Goal: Task Accomplishment & Management: Use online tool/utility

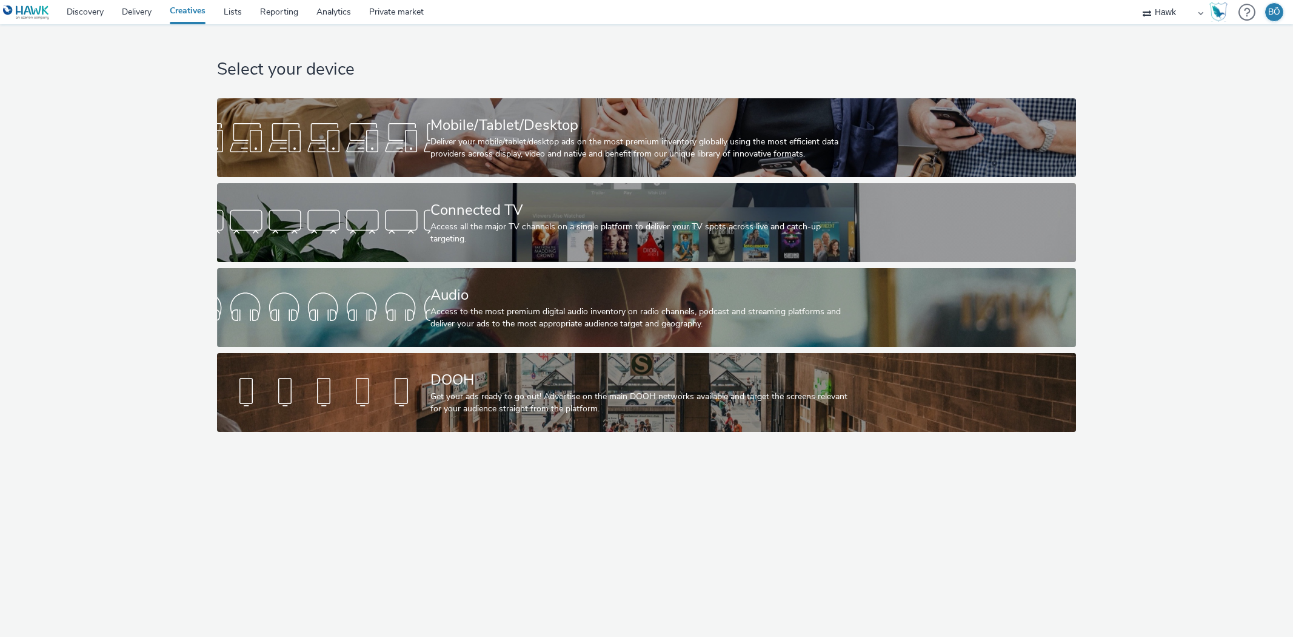
select select "11a7df10-284f-415c-b52a-427acf4c31ae"
click at [543, 31] on div "Select your device Mobile/Tablet/Desktop Deliver your mobile/tablet/desktop ads…" at bounding box center [647, 231] width 868 height 414
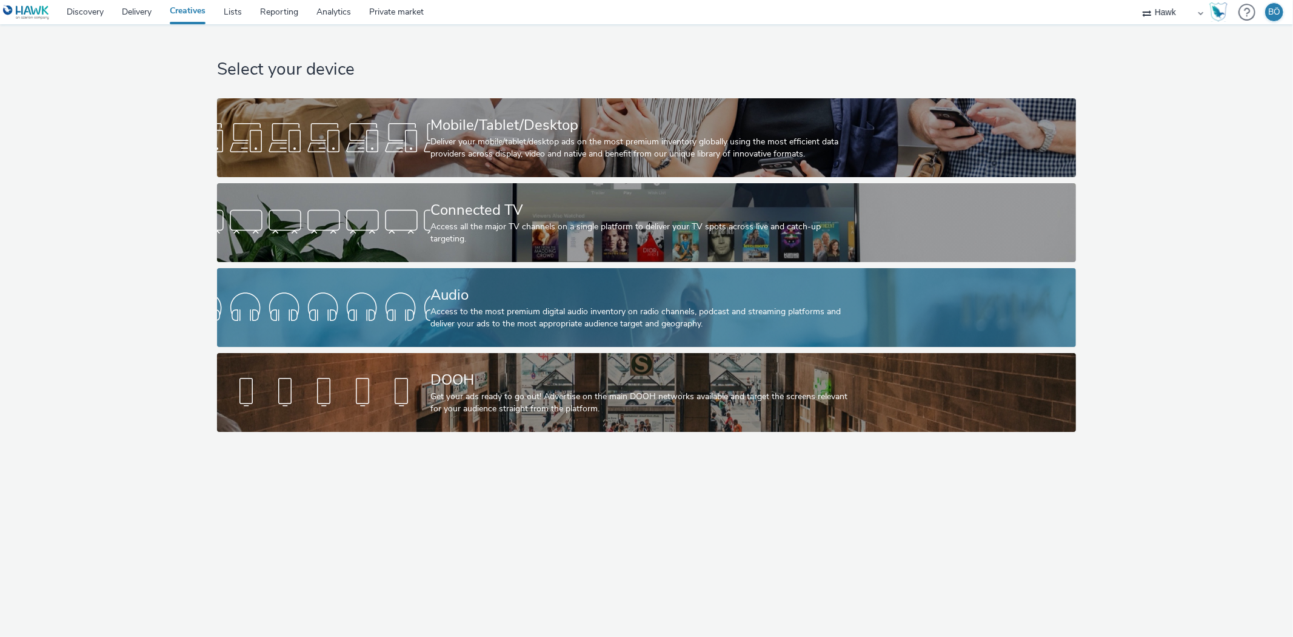
click at [518, 281] on div "Audio Access to the most premium digital audio inventory on radio channels, pod…" at bounding box center [643, 307] width 427 height 79
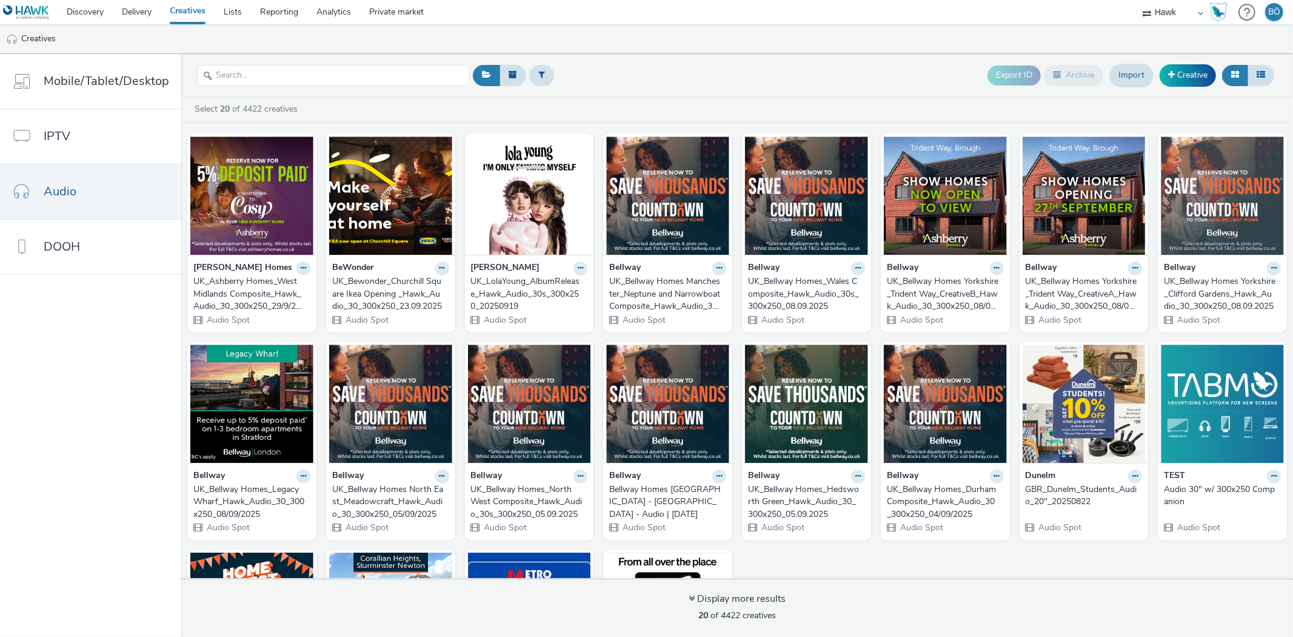
click at [640, 38] on ul "Creatives" at bounding box center [646, 38] width 1293 height 29
click at [1188, 74] on link "Creative" at bounding box center [1188, 75] width 56 height 22
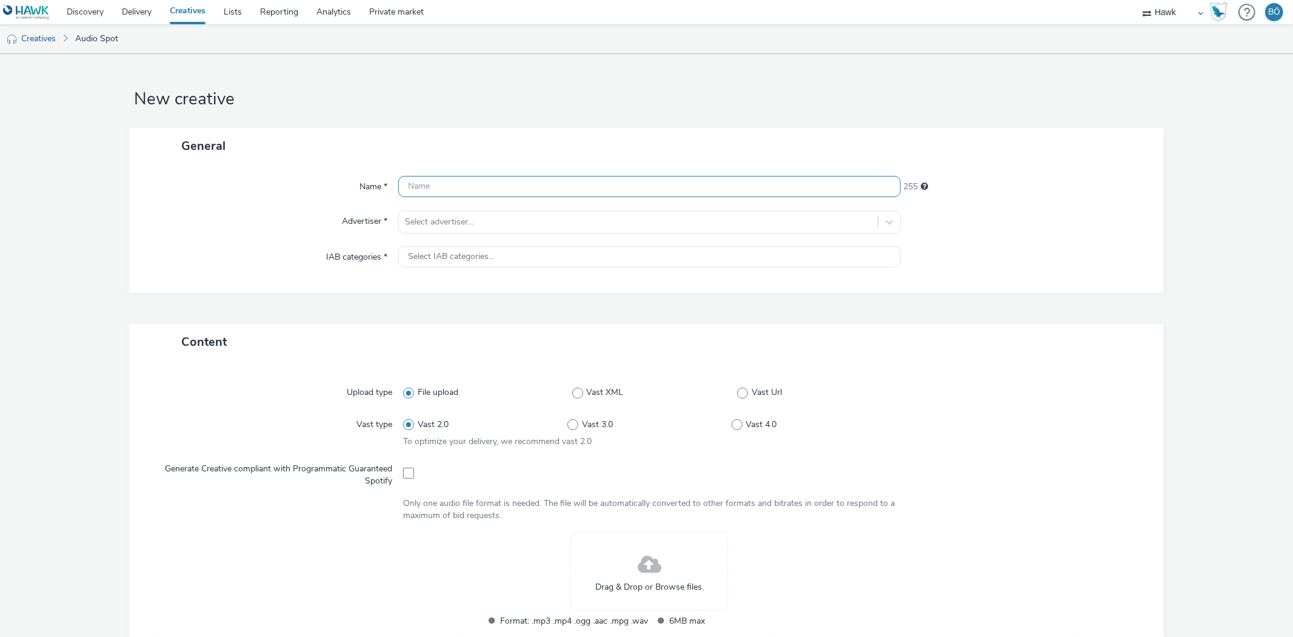
click at [459, 180] on input "text" at bounding box center [649, 186] width 502 height 21
paste input "UK_Ashberry Homes_Composite_Hawk_Audio_30_300x250_45929_"
drag, startPoint x: 641, startPoint y: 184, endPoint x: 698, endPoint y: 183, distance: 56.4
click at [698, 183] on input "UK_Ashberry Homes_Composite_Hawk_Audio_30_300x250_45929_" at bounding box center [649, 186] width 502 height 21
type input "UK_Ashberry Homes_Composite_Hawk_Audio_30_300x250_29.09.2025"
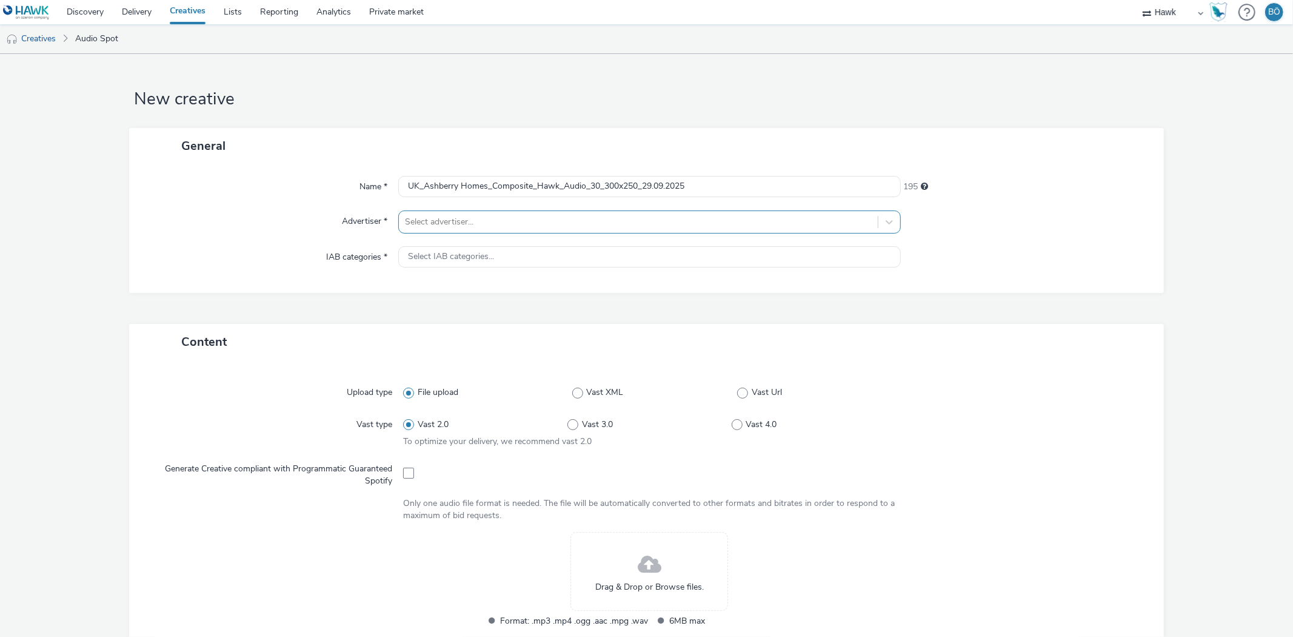
click at [554, 224] on div at bounding box center [638, 222] width 466 height 15
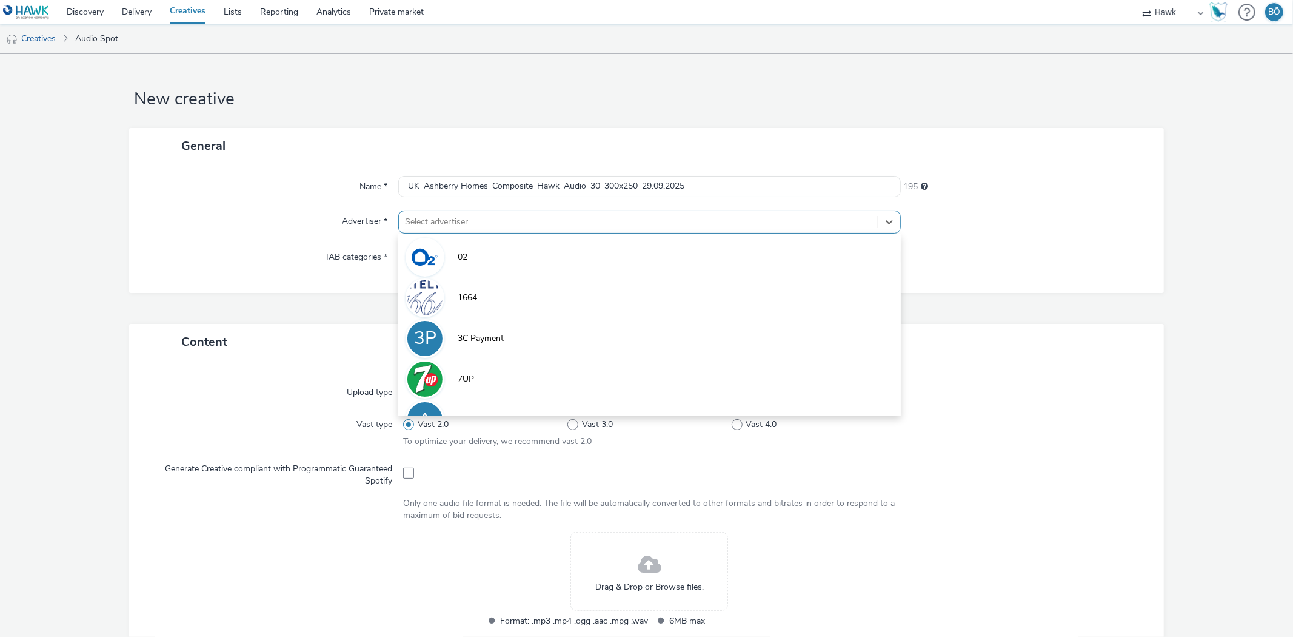
type input "b"
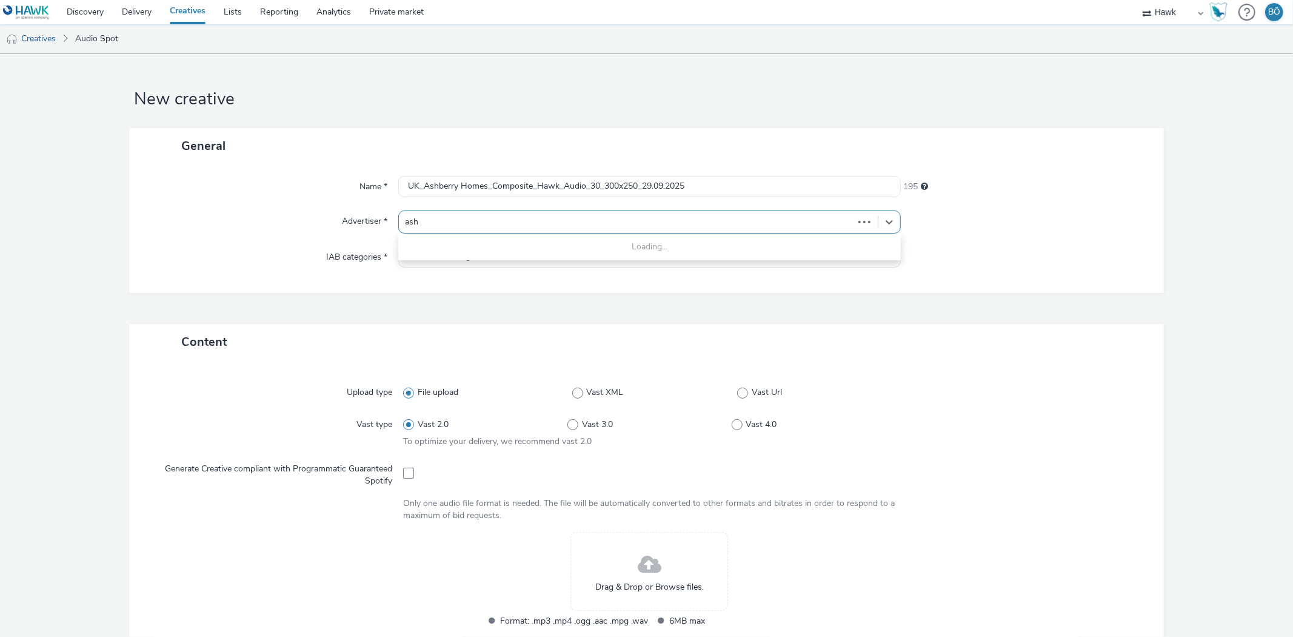
type input "ashb"
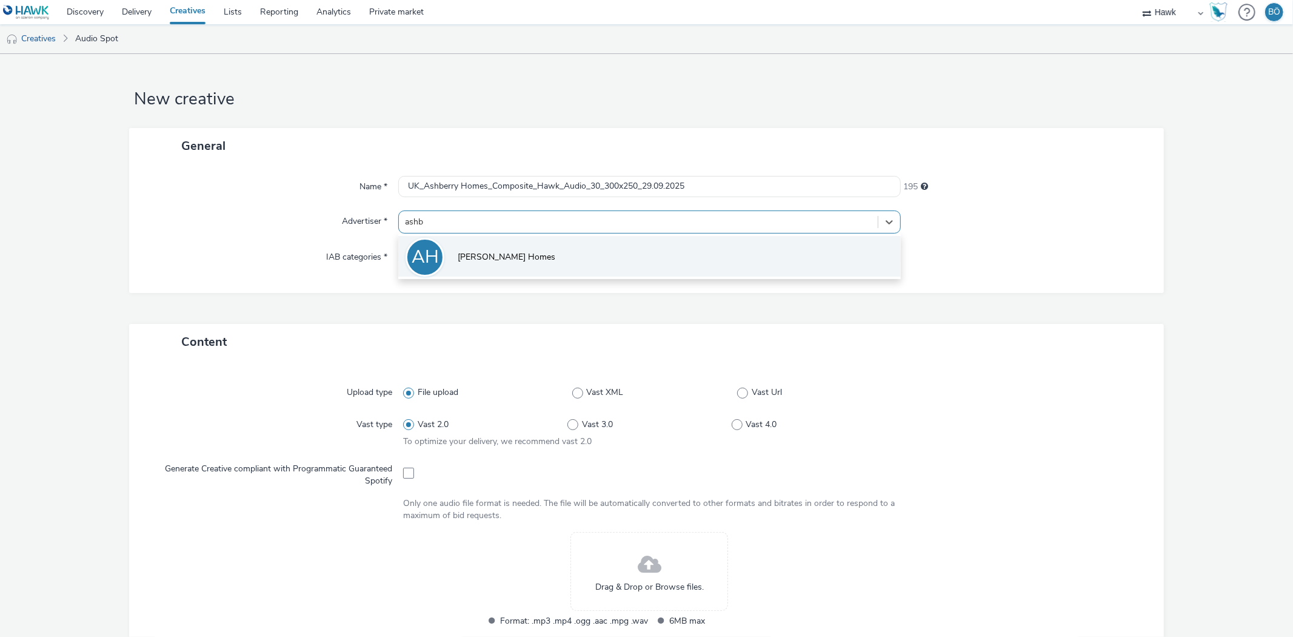
click at [635, 251] on li "[PERSON_NAME] Homes" at bounding box center [649, 256] width 502 height 41
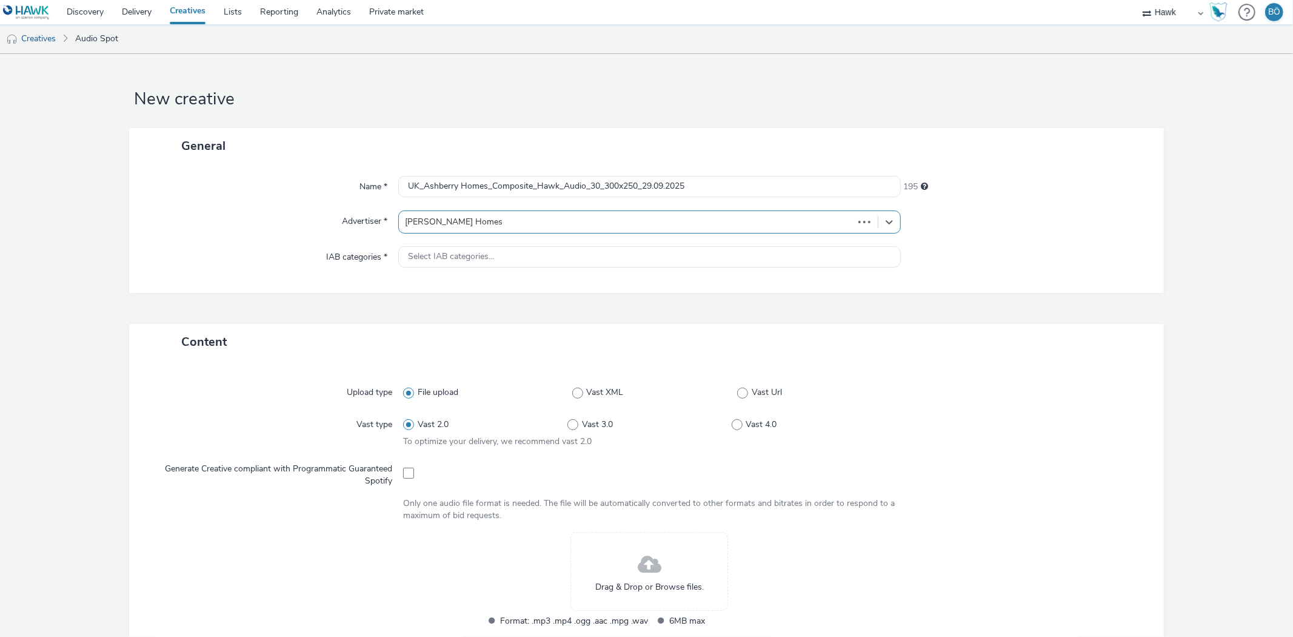
type input "[URL][DOMAIN_NAME]"
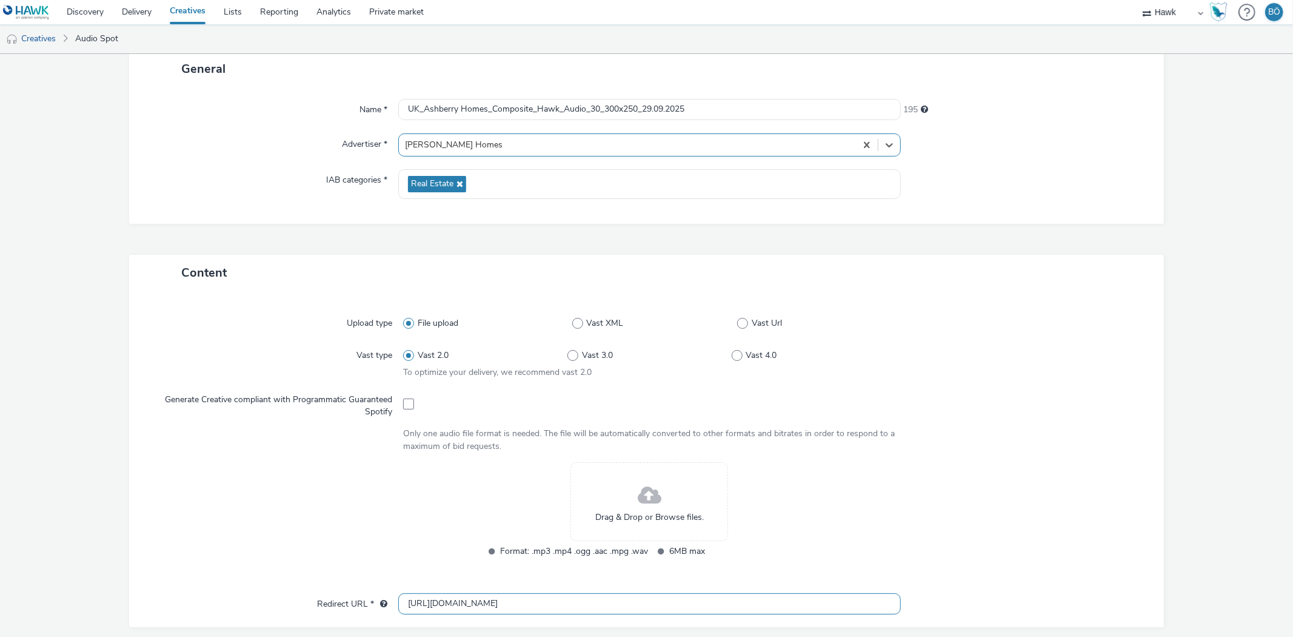
scroll to position [269, 0]
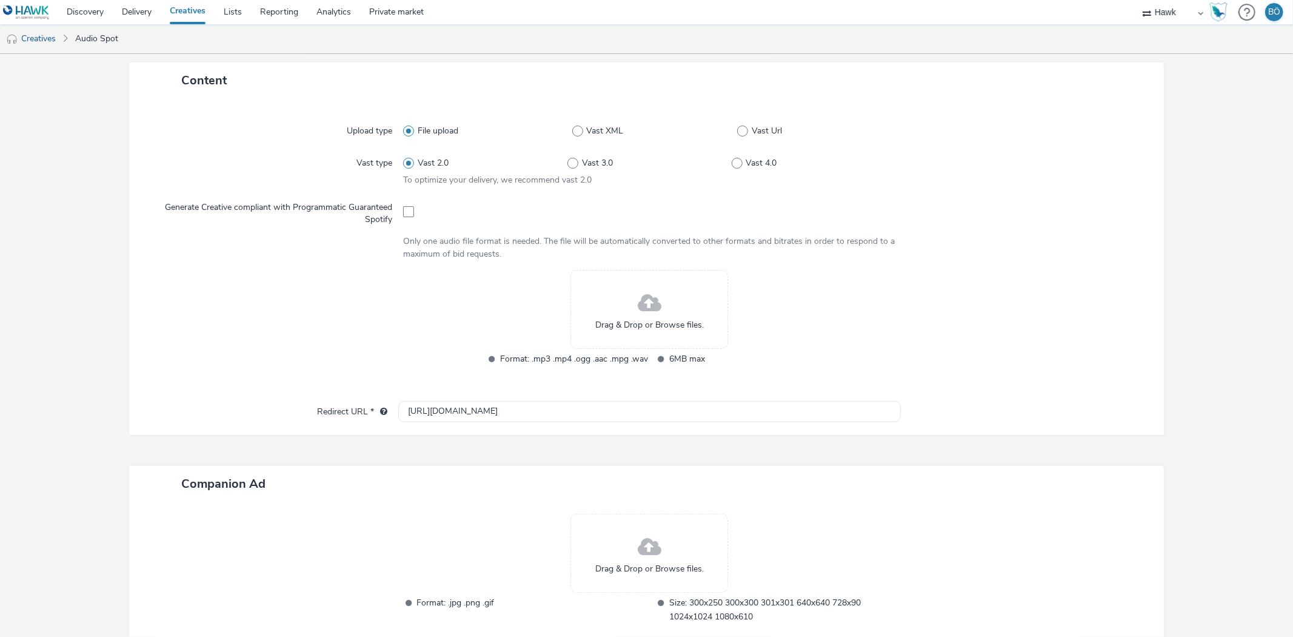
click at [668, 329] on span "Drag & Drop or Browse files." at bounding box center [649, 325] width 109 height 12
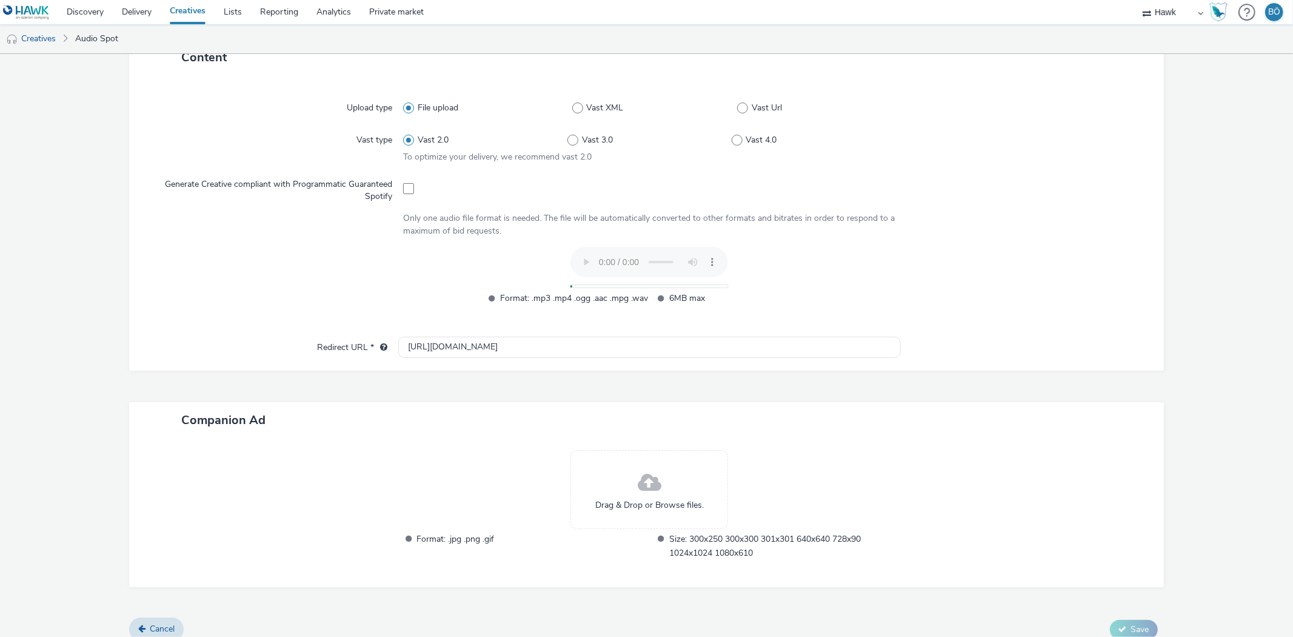
scroll to position [304, 0]
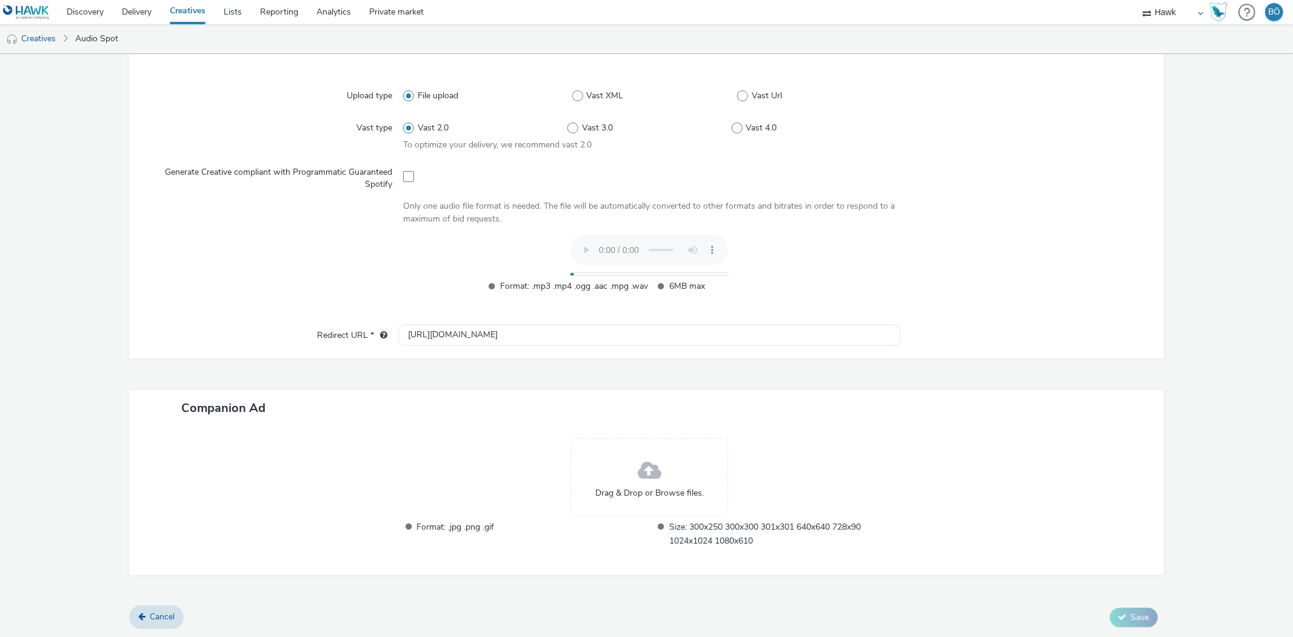
click at [638, 481] on span at bounding box center [650, 471] width 24 height 32
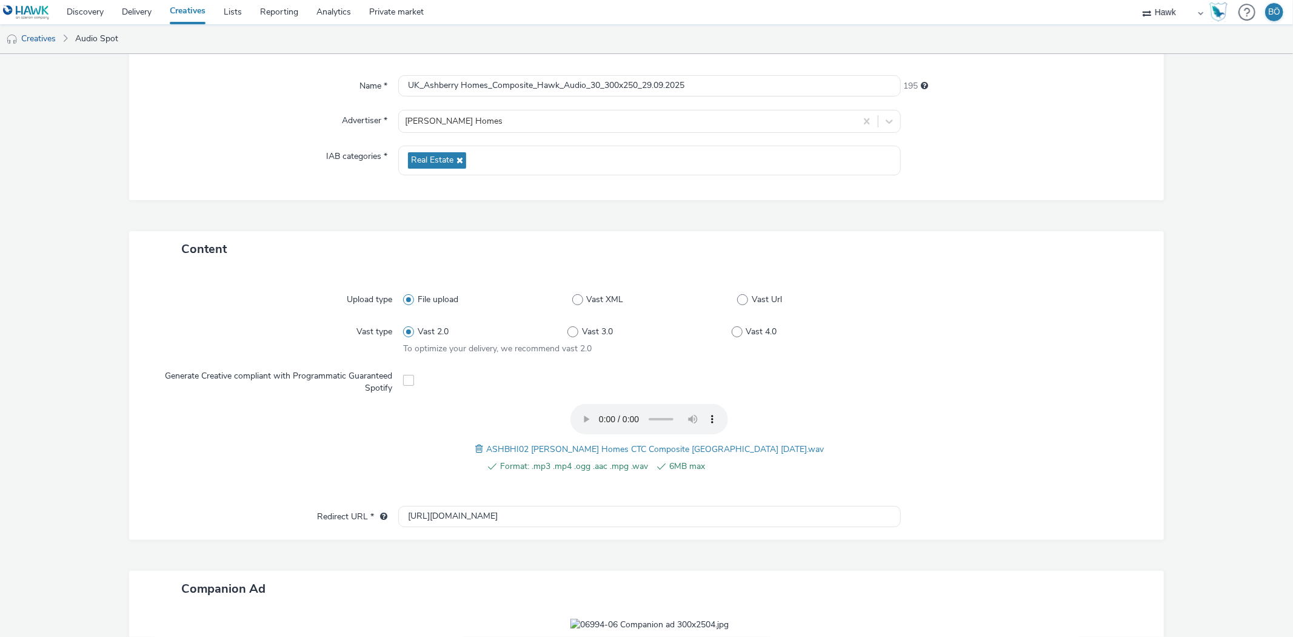
scroll to position [298, 0]
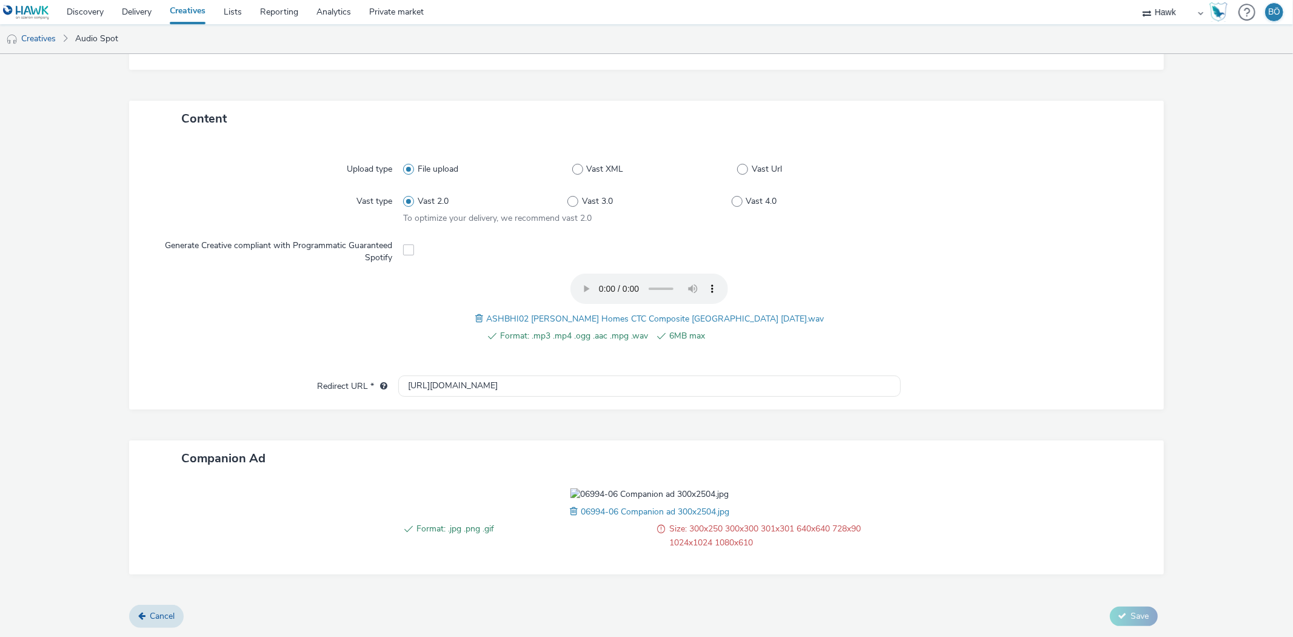
click at [570, 512] on span at bounding box center [575, 510] width 11 height 13
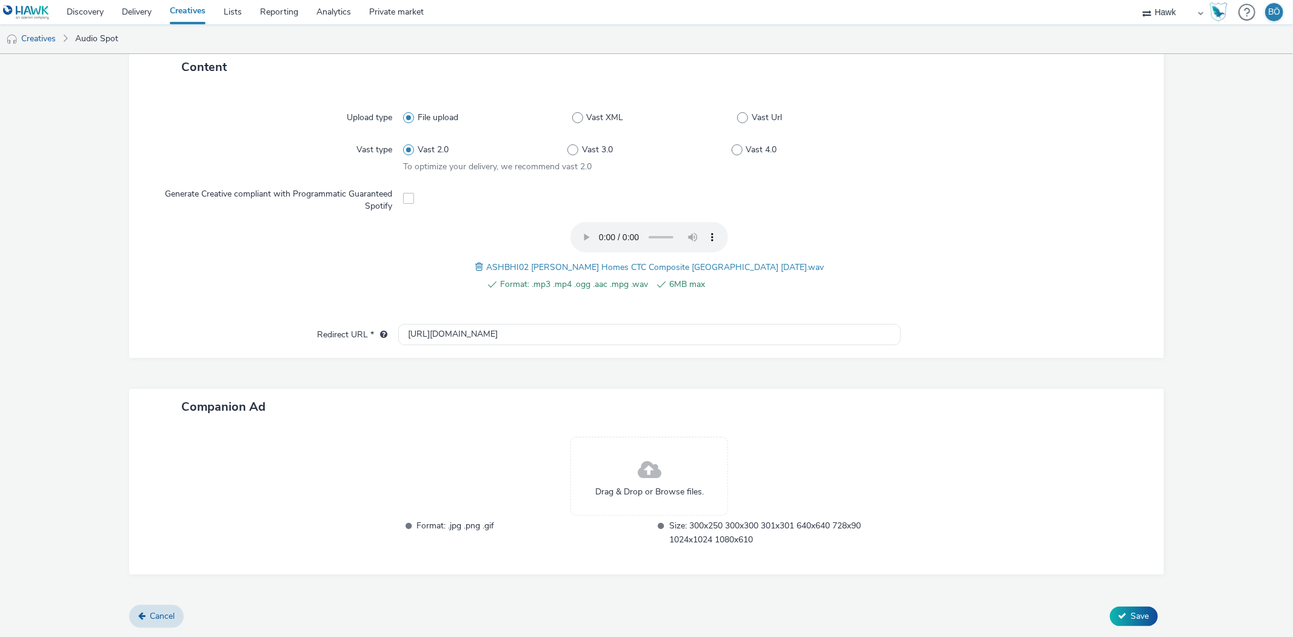
scroll to position [281, 0]
click at [632, 481] on div "Drag & Drop or Browse files." at bounding box center [650, 477] width 158 height 79
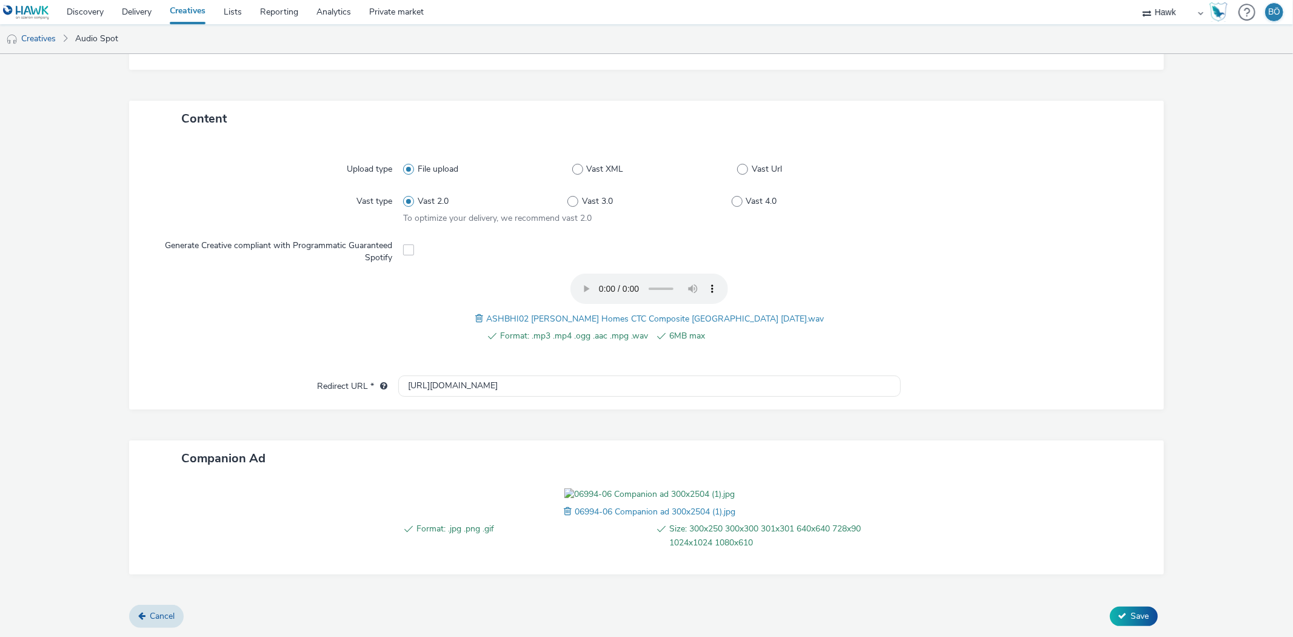
scroll to position [298, 0]
click at [1119, 623] on button "Save" at bounding box center [1134, 615] width 48 height 19
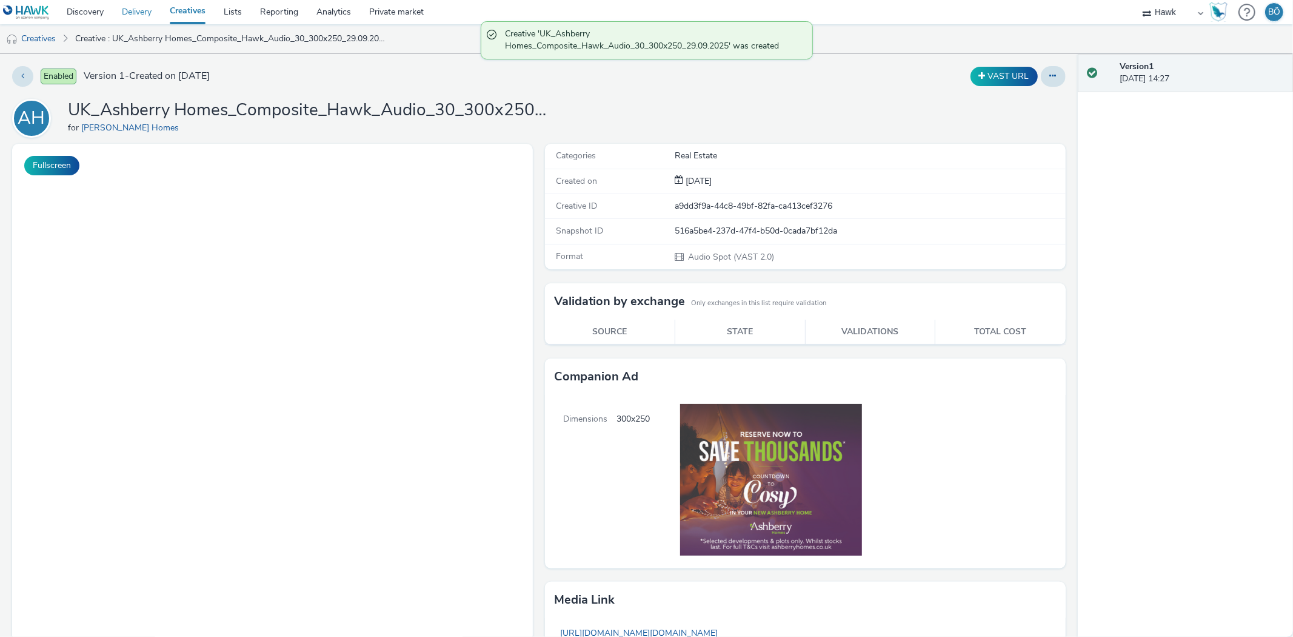
click at [149, 8] on link "Delivery" at bounding box center [137, 12] width 48 height 24
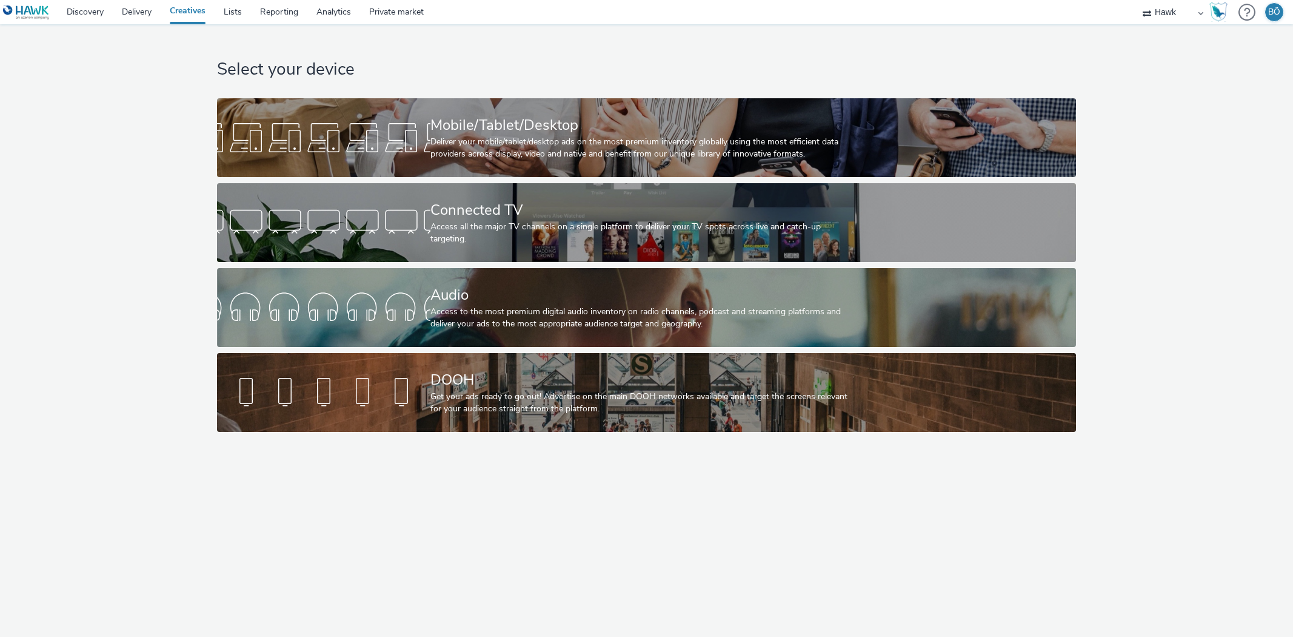
select select "11a7df10-284f-415c-b52a-427acf4c31ae"
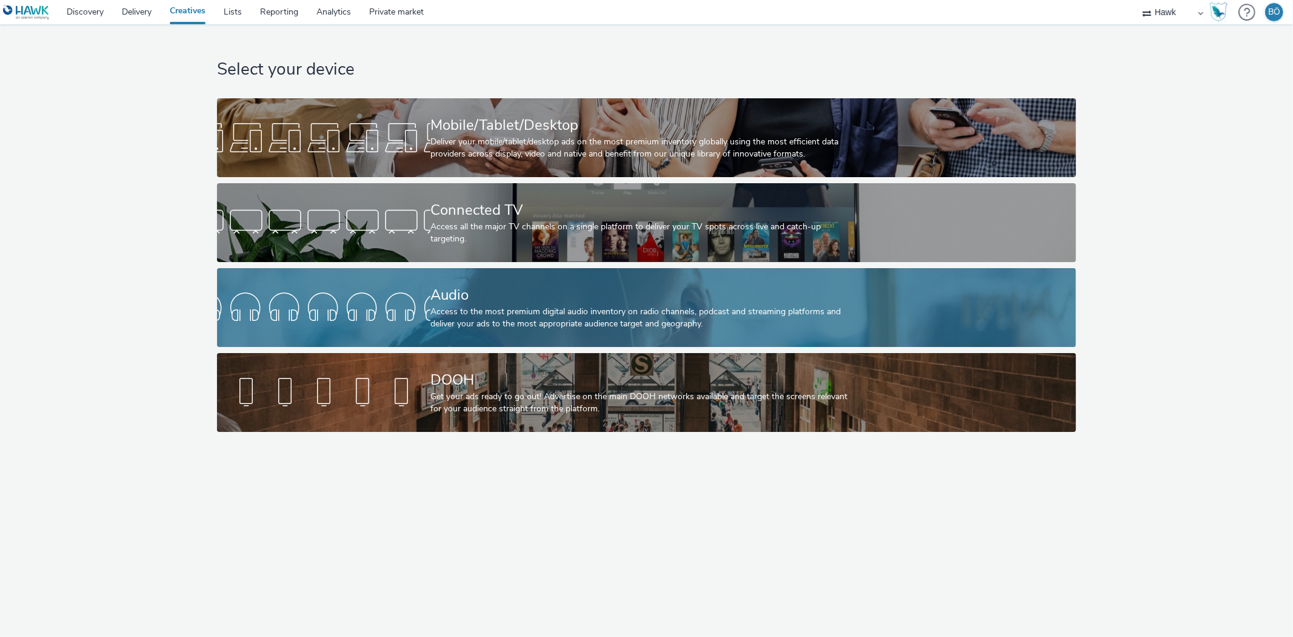
click at [449, 281] on div "Audio Access to the most premium digital audio inventory on radio channels, pod…" at bounding box center [643, 307] width 427 height 79
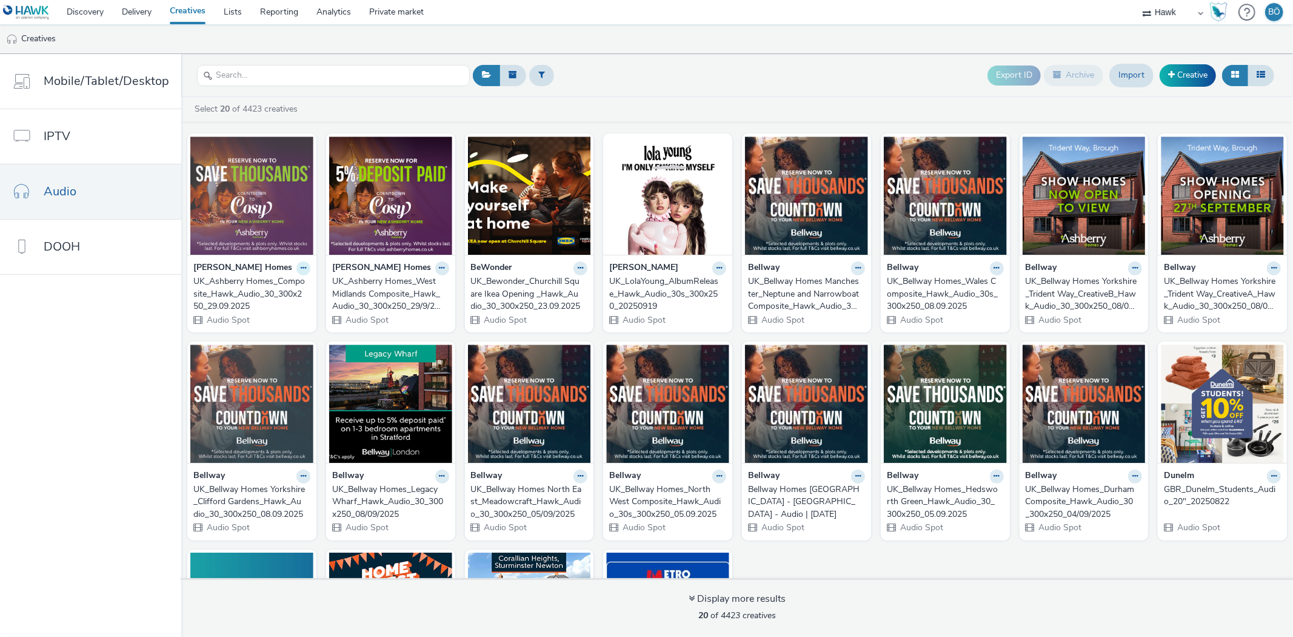
click at [296, 267] on button at bounding box center [303, 268] width 14 height 14
click at [274, 287] on link "Edit" at bounding box center [264, 289] width 91 height 24
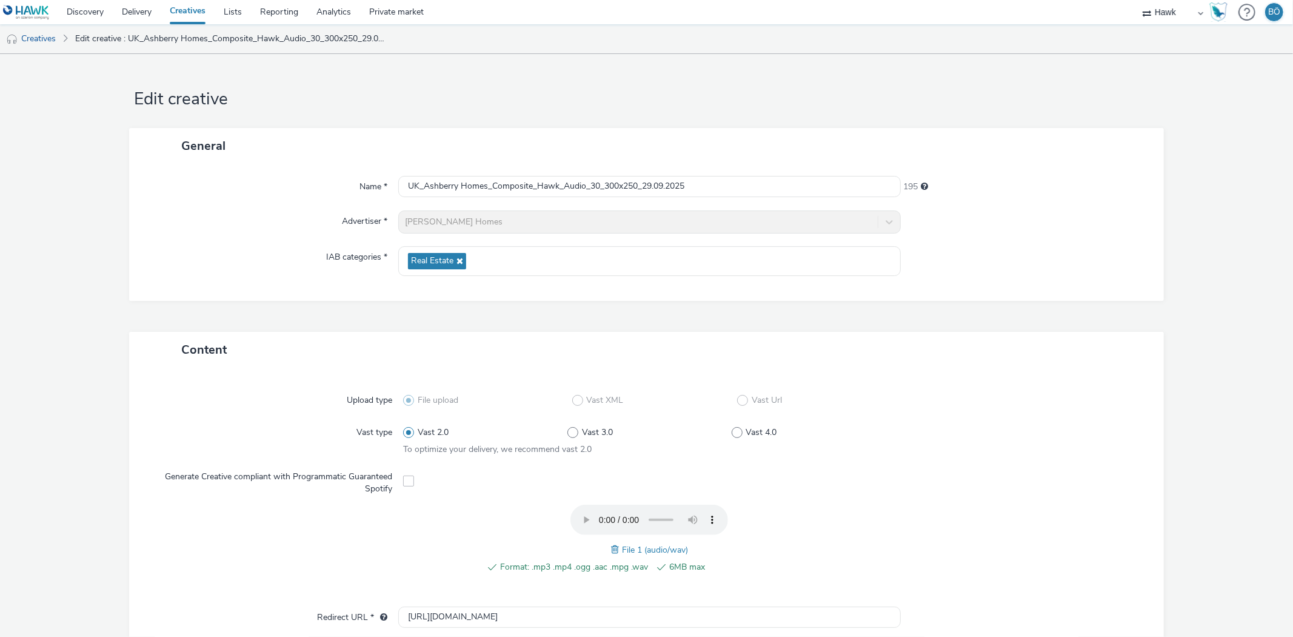
scroll to position [298, 0]
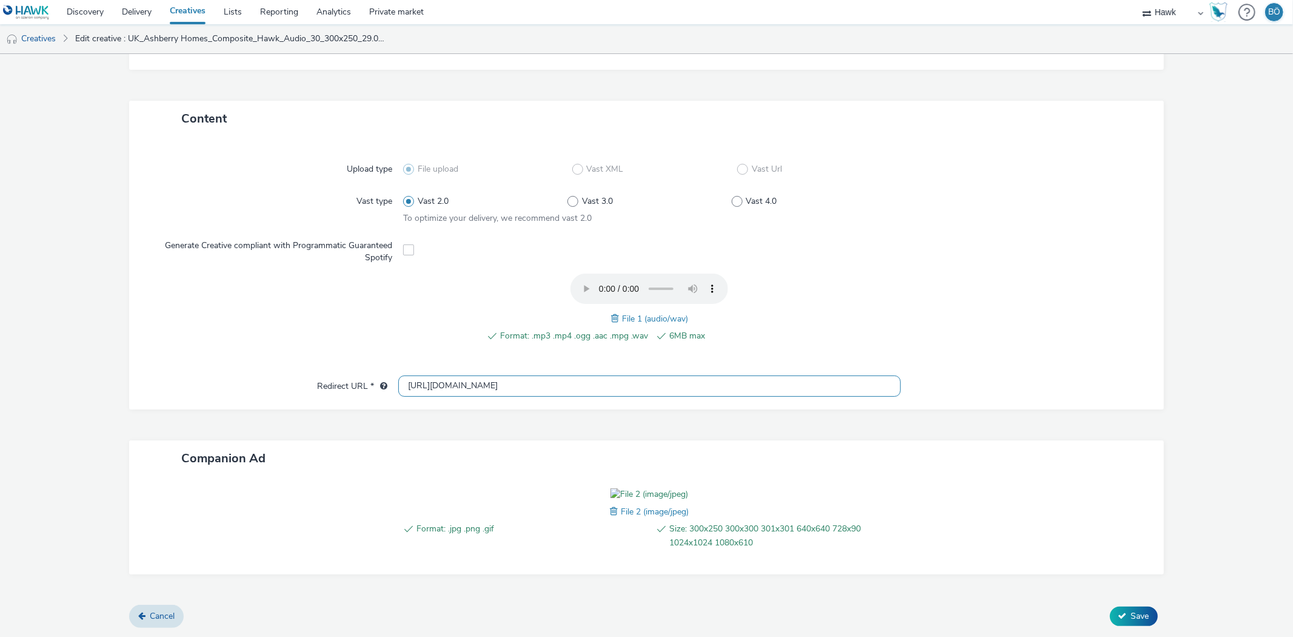
drag, startPoint x: 572, startPoint y: 310, endPoint x: 278, endPoint y: 316, distance: 294.7
click at [297, 375] on div "Redirect URL * http://www.ashberryhomes.co.uk" at bounding box center [646, 386] width 1010 height 22
paste input "link.ashberryhomes.co.uk/245"
type input "link.ashberryhomes.co.uk/245"
click at [1137, 611] on form "Edit creative General Name * UK_Ashberry Homes_Composite_Hawk_Audio_30_300x250_…" at bounding box center [646, 230] width 1293 height 814
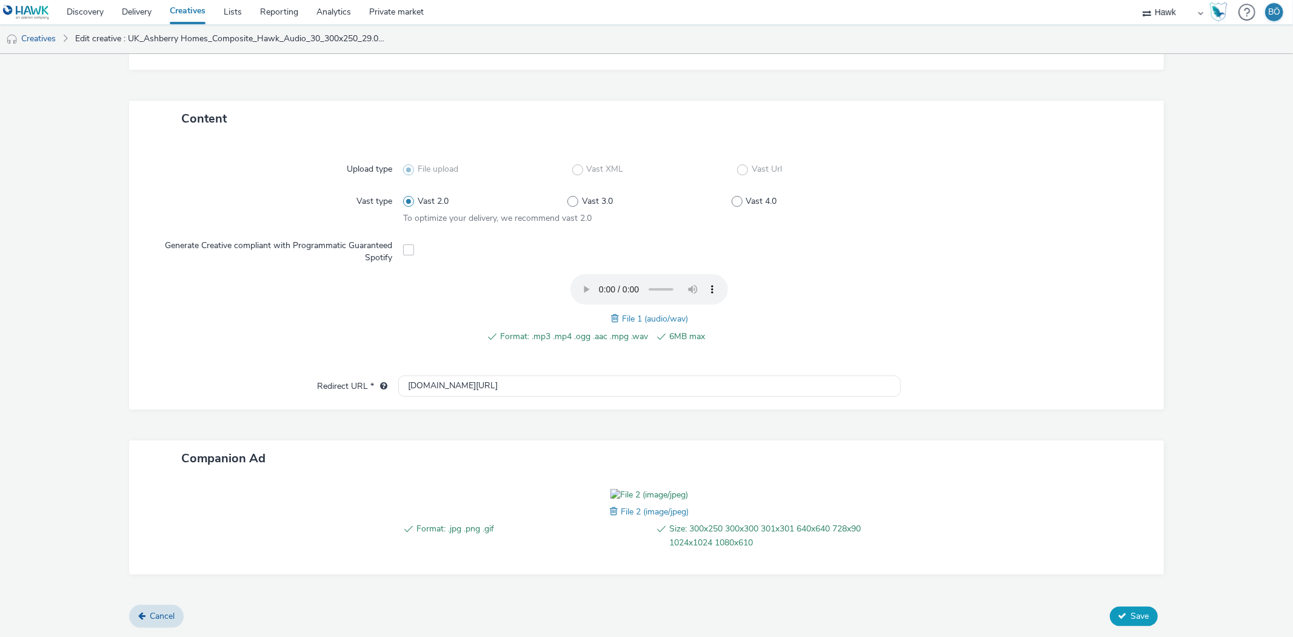
scroll to position [0, 0]
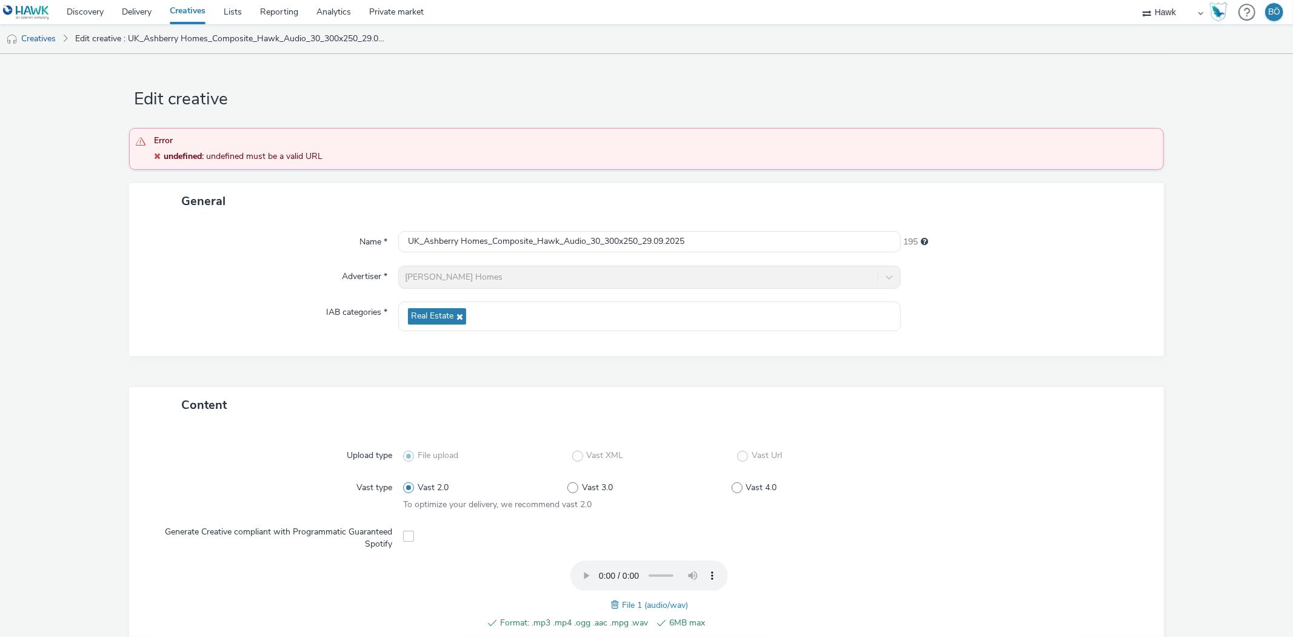
click at [1137, 611] on div "Upload type File upload Vast XML Vast Url Vast type Vast 2.0 Vast 3.0 Vast 4.0 …" at bounding box center [646, 548] width 1010 height 227
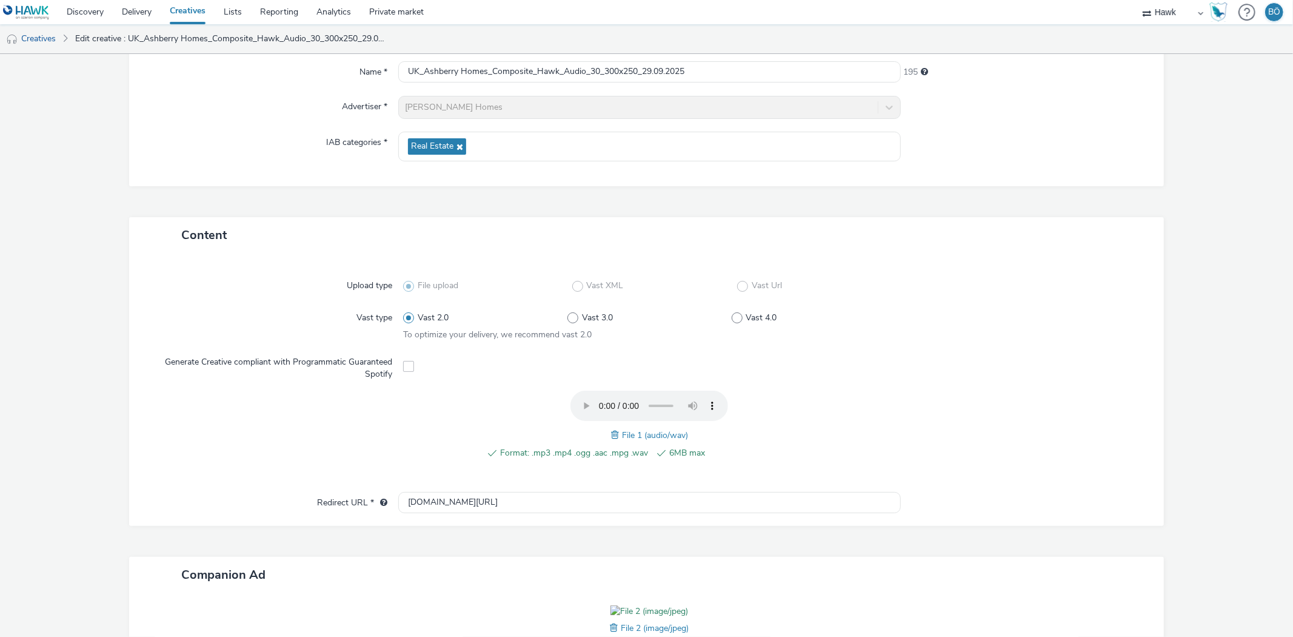
scroll to position [202, 0]
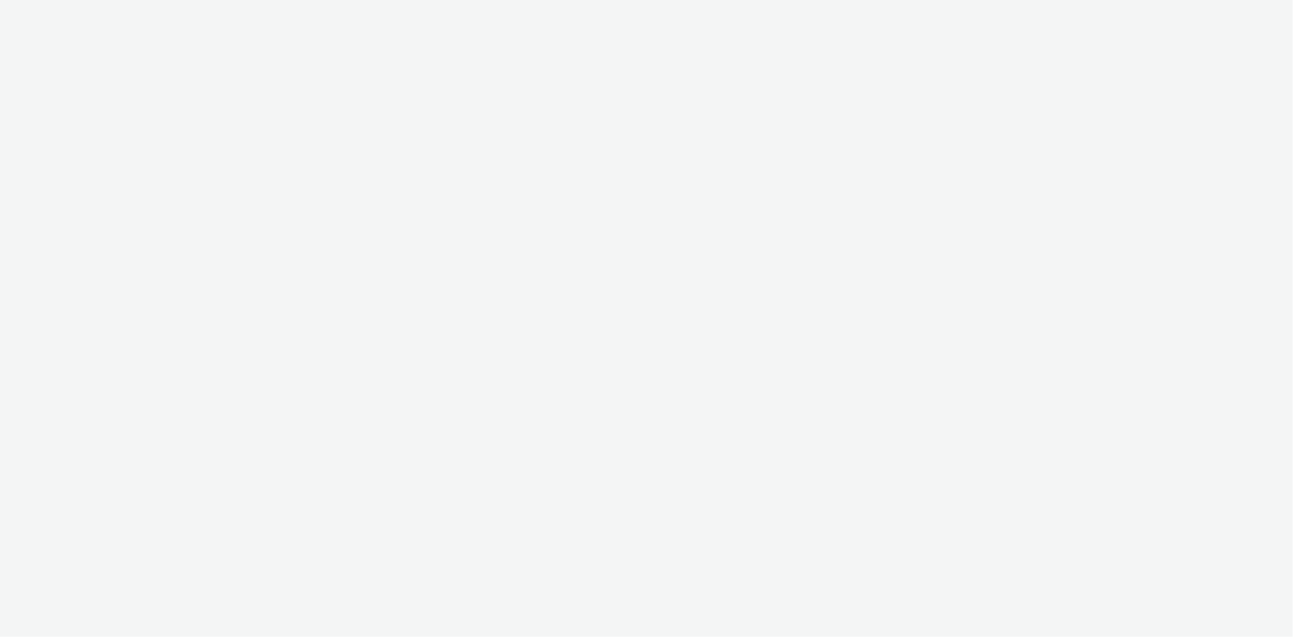
click at [104, 8] on div at bounding box center [646, 318] width 1293 height 637
click at [99, 17] on div at bounding box center [646, 318] width 1293 height 637
select select "11a7df10-284f-415c-b52a-427acf4c31ae"
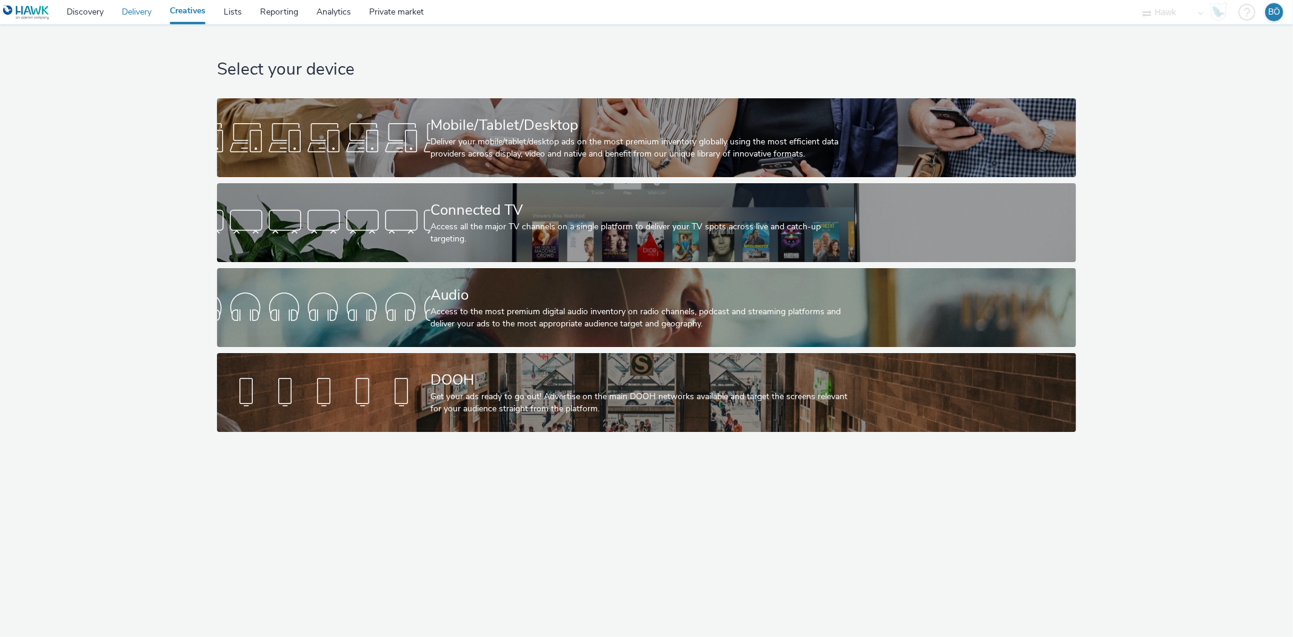
click at [140, 13] on link "Delivery" at bounding box center [137, 12] width 48 height 24
